Goal: Transaction & Acquisition: Purchase product/service

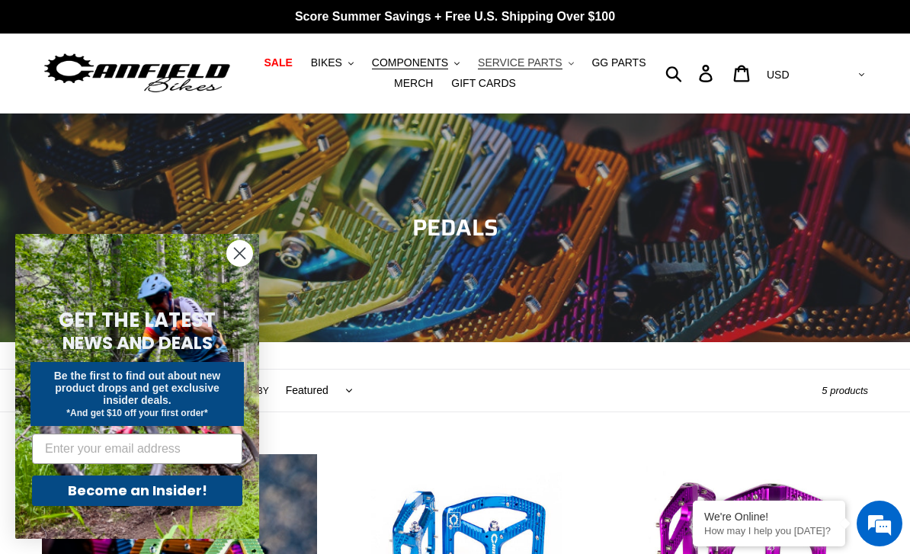
click at [549, 61] on span "SERVICE PARTS" at bounding box center [520, 62] width 84 height 13
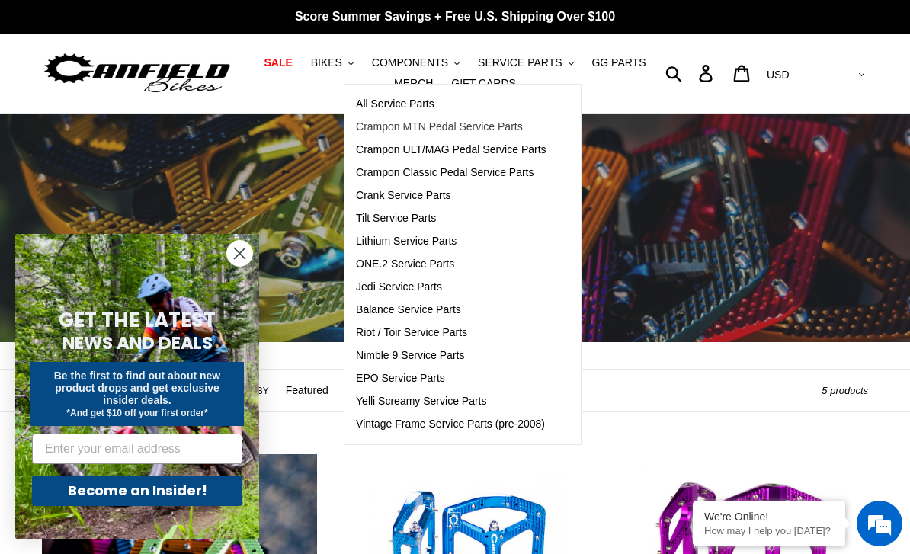
click at [479, 132] on span "Crampon MTN Pedal Service Parts" at bounding box center [439, 126] width 167 height 13
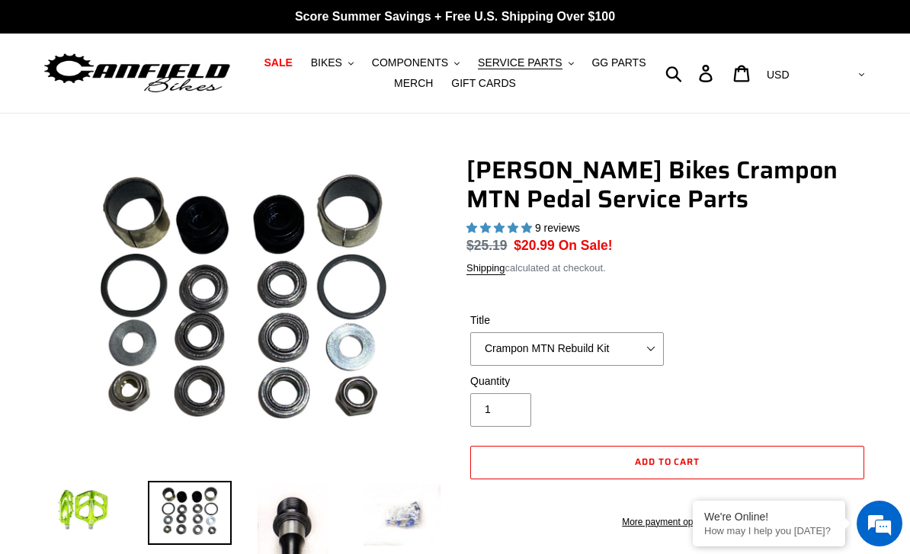
select select "highest-rating"
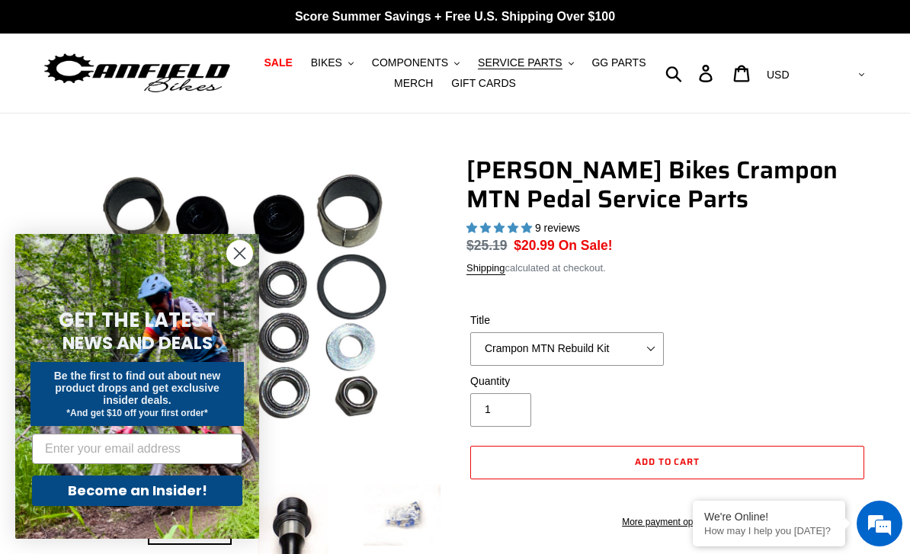
click at [236, 263] on circle "Close dialog" at bounding box center [239, 253] width 25 height 25
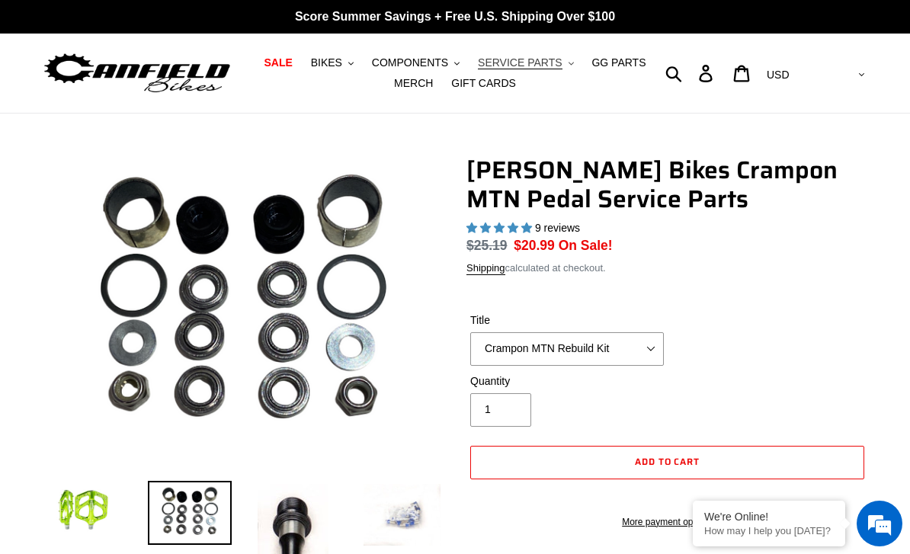
click at [548, 55] on button "SERVICE PARTS .cls-1{fill:#231f20}" at bounding box center [525, 63] width 111 height 21
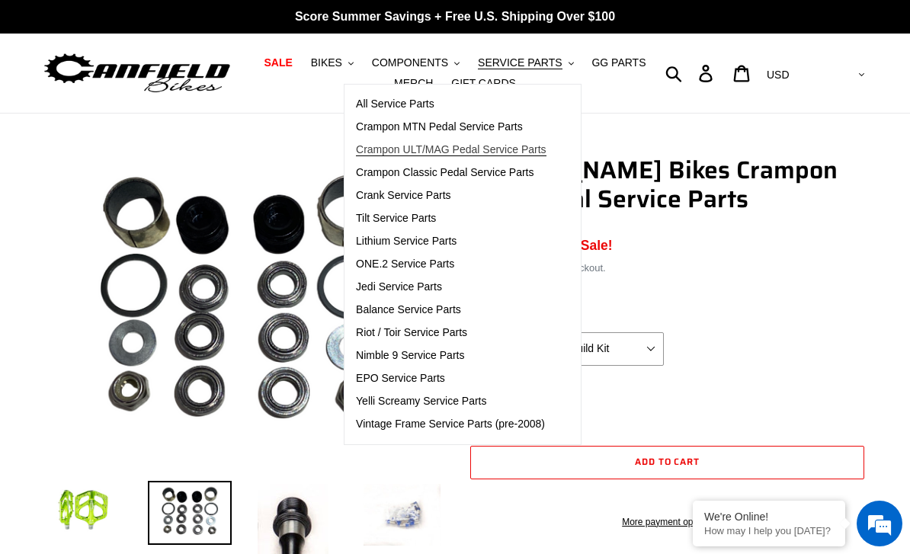
click at [508, 150] on span "Crampon ULT/MAG Pedal Service Parts" at bounding box center [451, 149] width 191 height 13
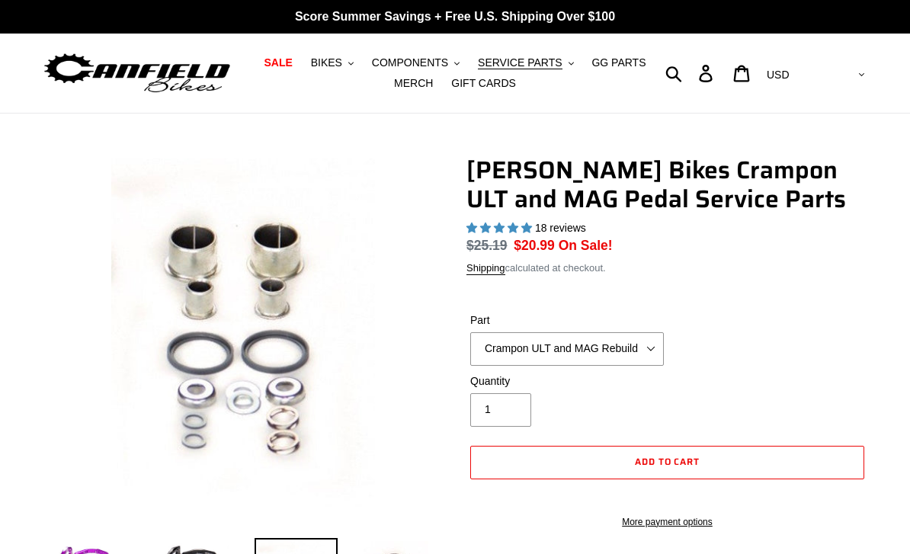
select select "highest-rating"
click at [646, 354] on select "Crampon ULT and MAG Rebuild Kit Crampon ULT and MAG 4mm x 8mm Pin Kit - Silver …" at bounding box center [567, 349] width 194 height 34
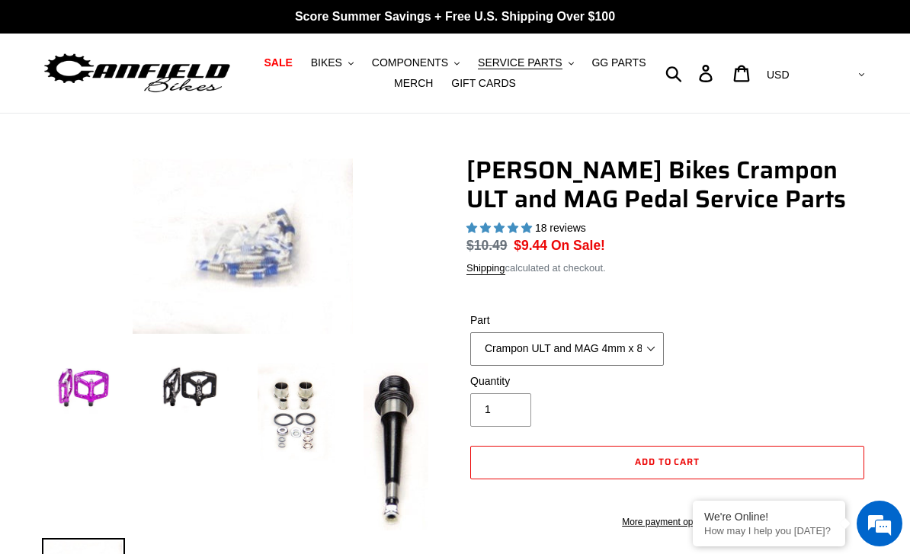
click at [610, 343] on select "Crampon ULT and MAG Rebuild Kit Crampon ULT and MAG 4mm x 8mm Pin Kit - Silver …" at bounding box center [567, 349] width 194 height 34
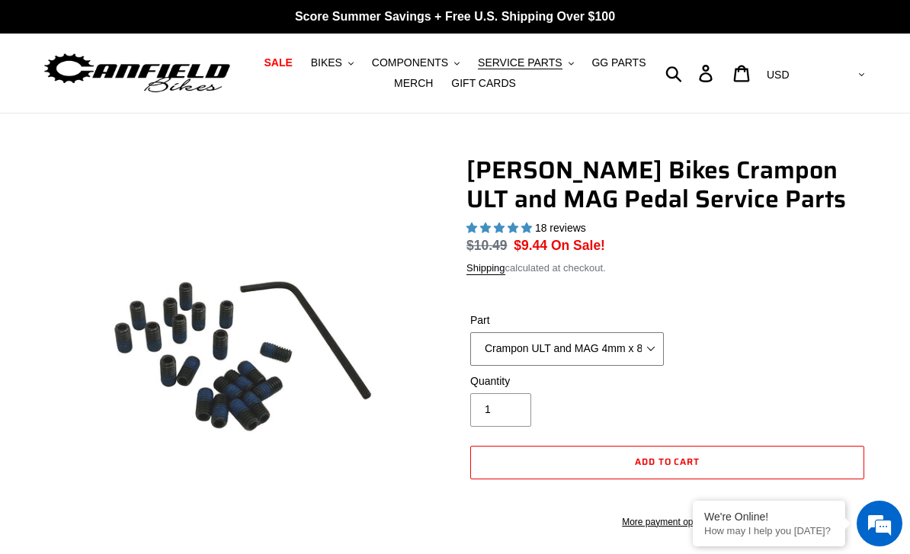
click at [598, 348] on select "Crampon ULT and MAG Rebuild Kit Crampon ULT and MAG 4mm x 8mm Pin Kit - Silver …" at bounding box center [567, 349] width 194 height 34
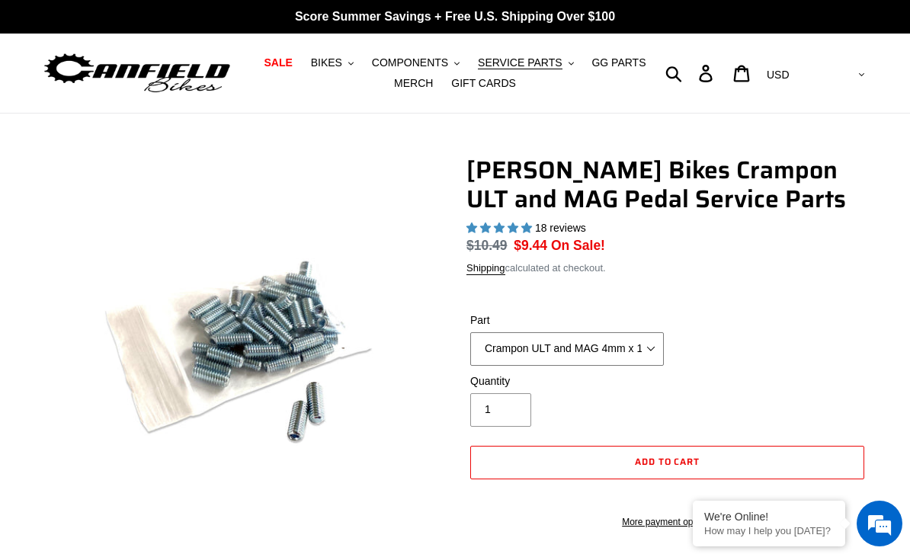
click at [591, 348] on select "Crampon ULT and MAG Rebuild Kit Crampon ULT and MAG 4mm x 8mm Pin Kit - Silver …" at bounding box center [567, 349] width 194 height 34
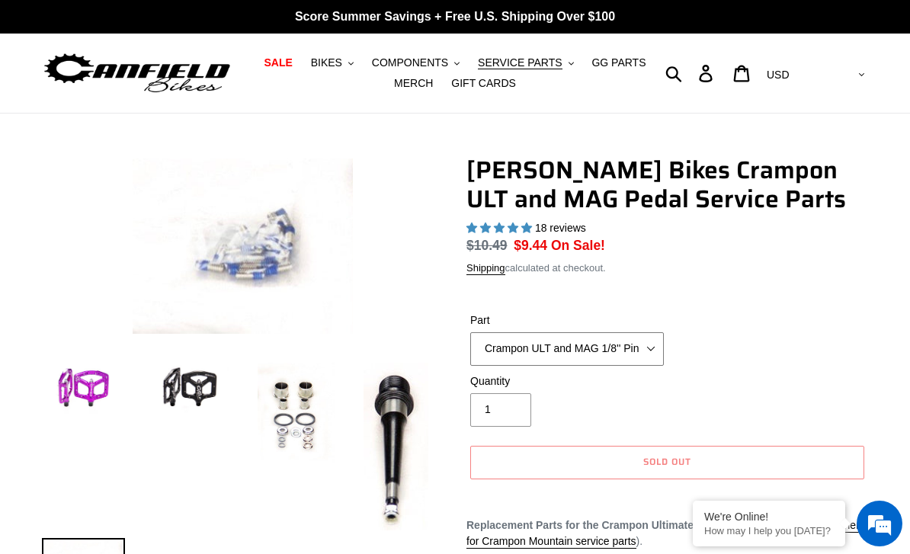
click at [589, 354] on select "Crampon ULT and MAG Rebuild Kit Crampon ULT and MAG 4mm x 8mm Pin Kit - Silver …" at bounding box center [567, 349] width 194 height 34
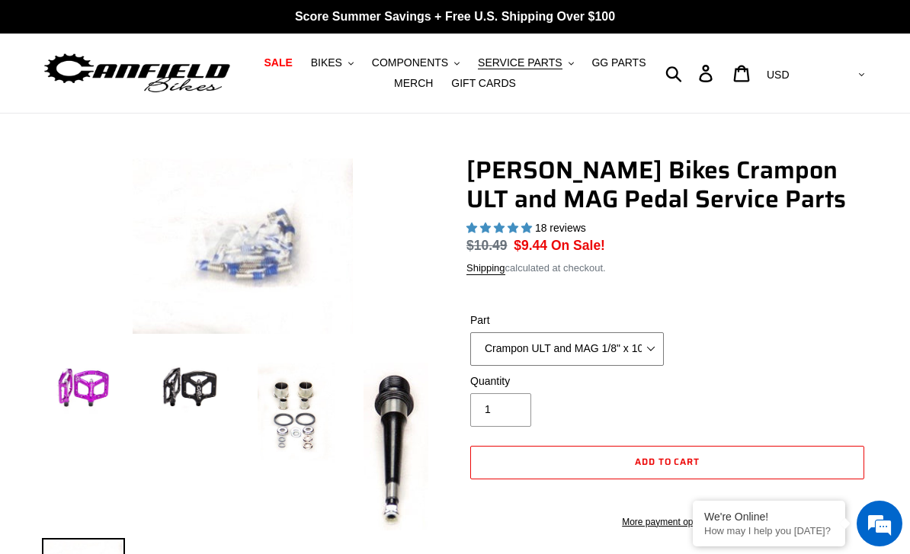
click at [607, 354] on select "Crampon ULT and MAG Rebuild Kit Crampon ULT and MAG 4mm x 8mm Pin Kit - Silver …" at bounding box center [567, 349] width 194 height 34
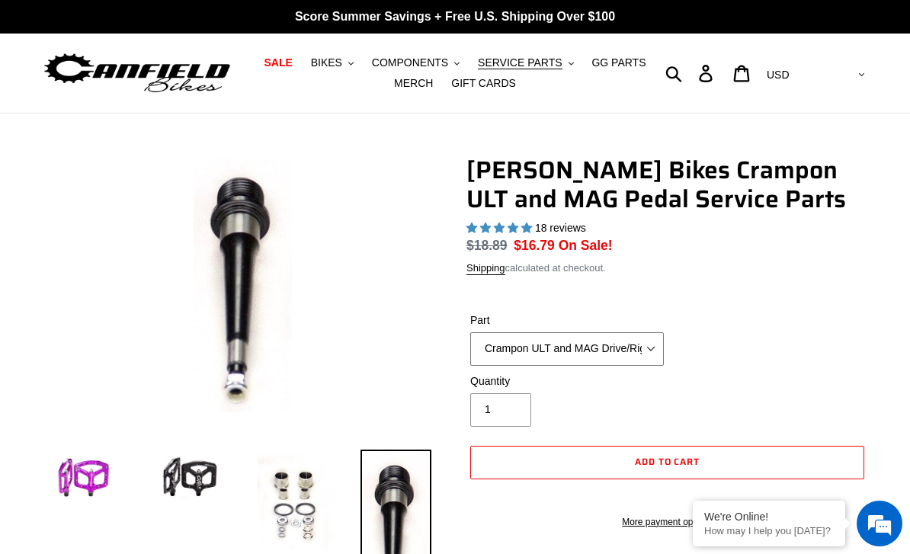
click at [582, 347] on select "Crampon ULT and MAG Rebuild Kit Crampon ULT and MAG 4mm x 8mm Pin Kit - Silver …" at bounding box center [567, 349] width 194 height 34
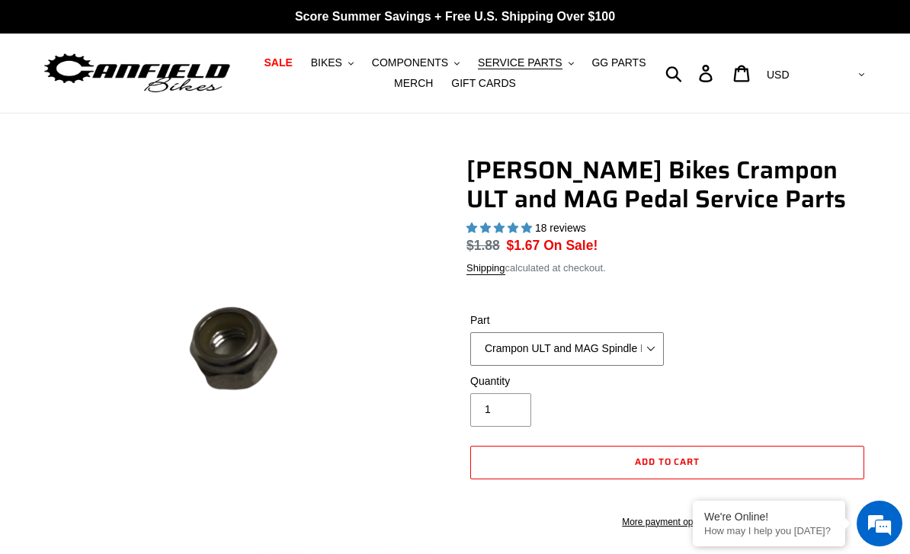
click at [610, 340] on select "Crampon ULT and MAG Rebuild Kit Crampon ULT and MAG 4mm x 8mm Pin Kit - Silver …" at bounding box center [567, 349] width 194 height 34
click at [585, 345] on select "Crampon ULT and MAG Rebuild Kit Crampon ULT and MAG 4mm x 8mm Pin Kit - Silver …" at bounding box center [567, 349] width 194 height 34
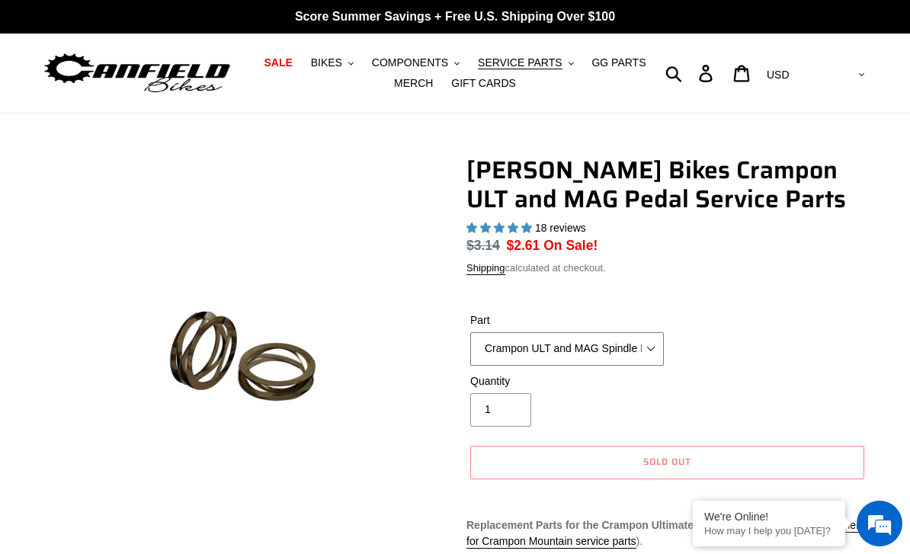
click at [623, 347] on select "Crampon ULT and MAG Rebuild Kit Crampon ULT and MAG 4mm x 8mm Pin Kit - Silver …" at bounding box center [567, 349] width 194 height 34
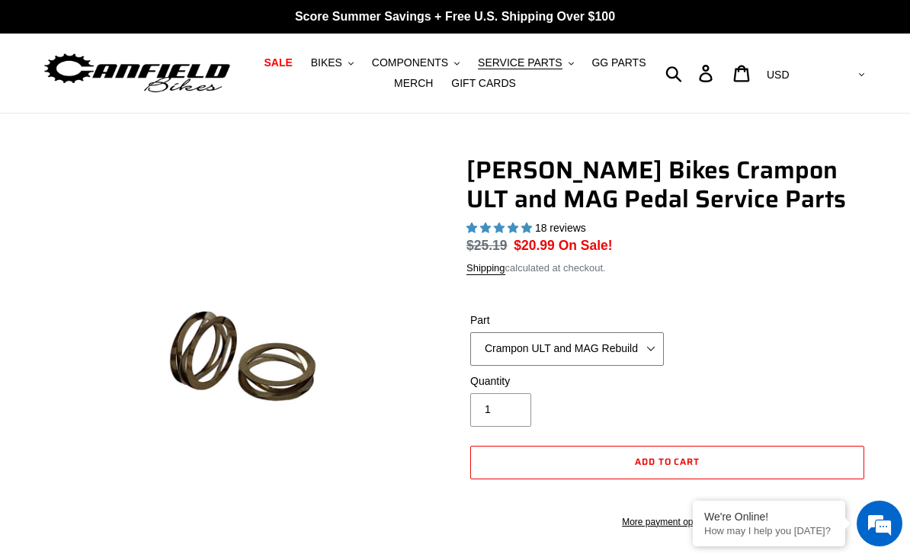
click at [634, 346] on select "Crampon ULT and MAG Rebuild Kit Crampon ULT and MAG 4mm x 8mm Pin Kit - Silver …" at bounding box center [567, 349] width 194 height 34
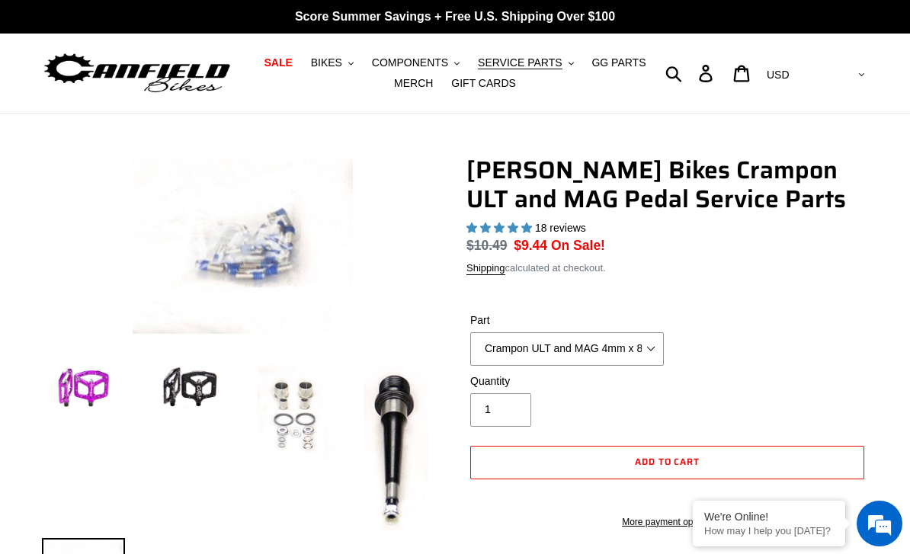
click at [280, 410] on img at bounding box center [296, 414] width 83 height 108
select select "Crampon ULT and MAG Rebuild Kit"
